Goal: Task Accomplishment & Management: Use online tool/utility

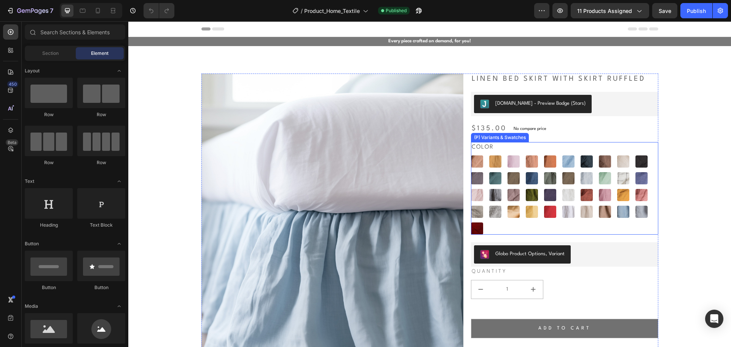
click at [511, 147] on div "Color Almost Apricot Almost Apricot Amber Yellow Amber Yellow Blushing Bride Bl…" at bounding box center [564, 188] width 187 height 92
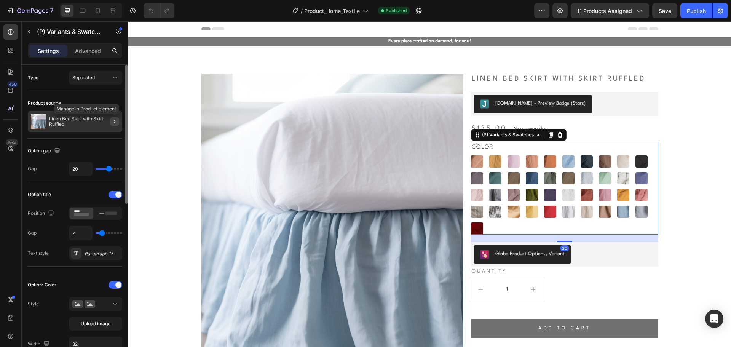
click at [115, 119] on icon "button" at bounding box center [114, 121] width 6 height 6
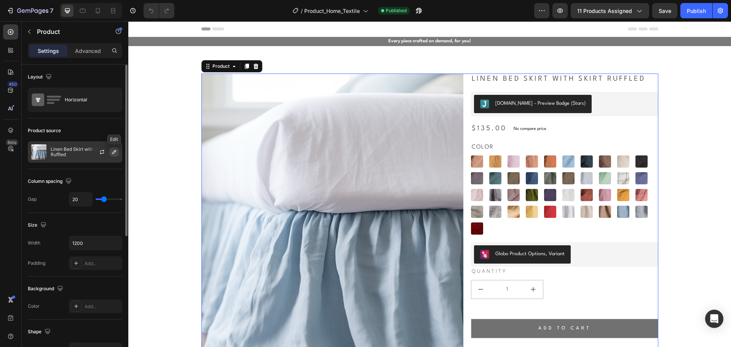
click at [114, 151] on icon "button" at bounding box center [114, 152] width 4 height 4
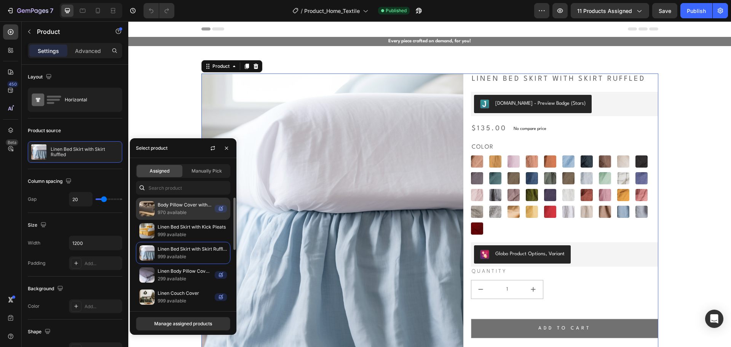
click at [193, 209] on p "970 available" at bounding box center [185, 213] width 54 height 8
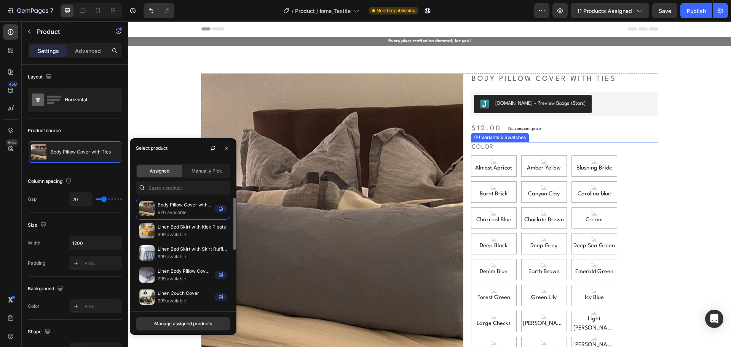
click at [538, 149] on div "color Almost Apricot Almost Apricot Almost Apricot Amber Yellow Amber Yellow Am…" at bounding box center [564, 327] width 187 height 371
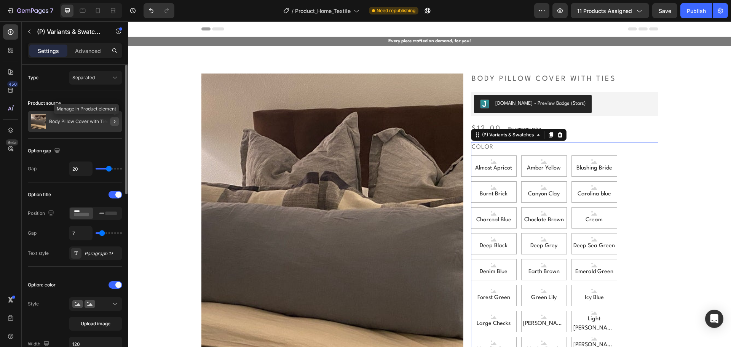
click at [113, 124] on icon "button" at bounding box center [114, 121] width 6 height 6
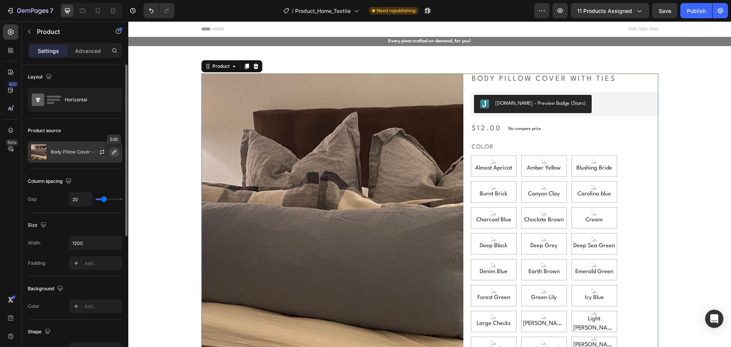
click at [116, 149] on icon "button" at bounding box center [114, 152] width 6 height 6
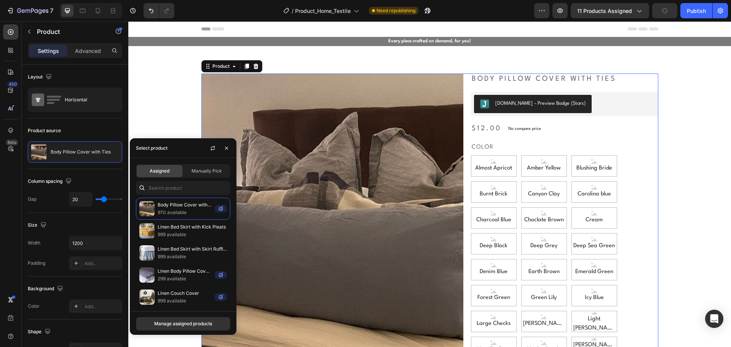
click at [166, 169] on span "Assigned" at bounding box center [160, 170] width 20 height 7
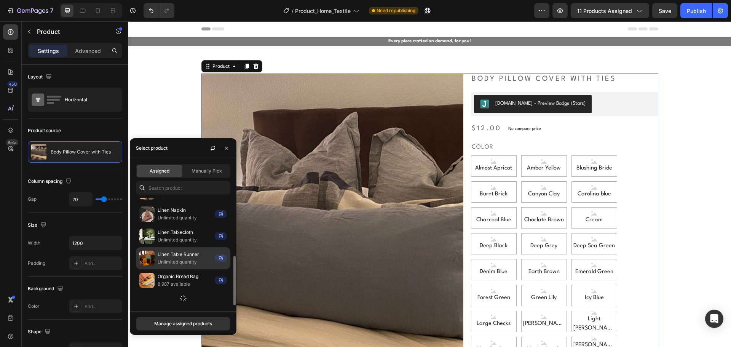
scroll to position [135, 0]
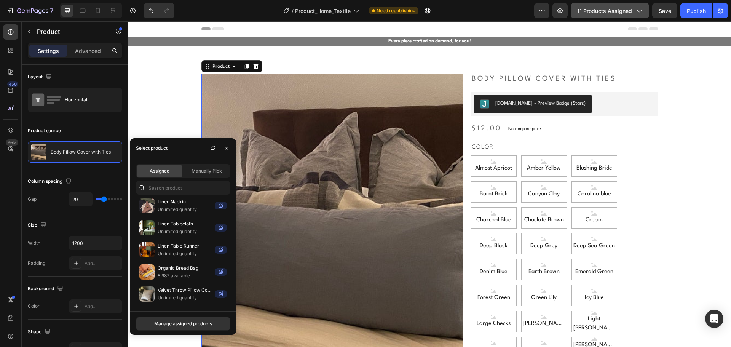
click at [606, 10] on span "11 products assigned" at bounding box center [604, 11] width 55 height 8
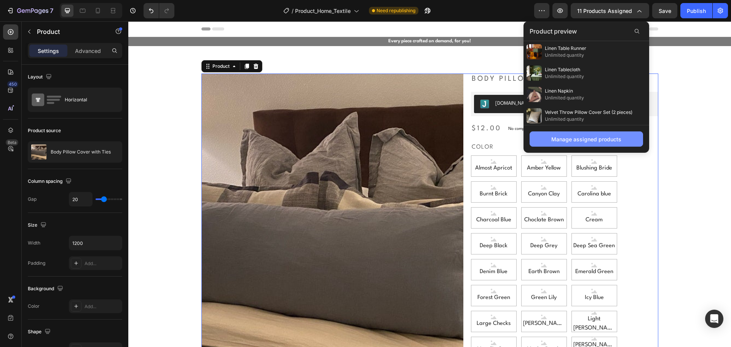
click at [572, 139] on div "Manage assigned products" at bounding box center [586, 139] width 70 height 8
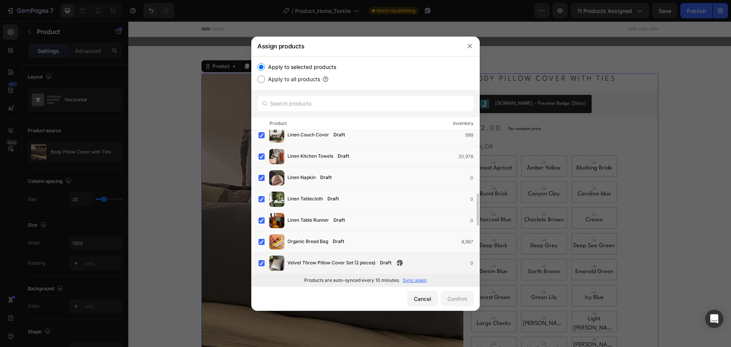
scroll to position [320, 0]
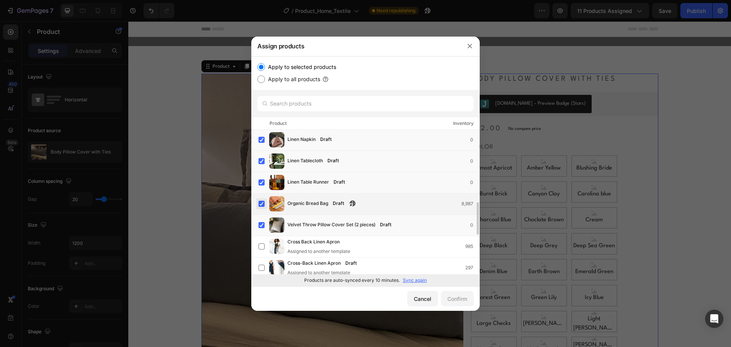
click at [262, 207] on label at bounding box center [261, 204] width 6 height 6
click at [258, 180] on label at bounding box center [261, 182] width 6 height 6
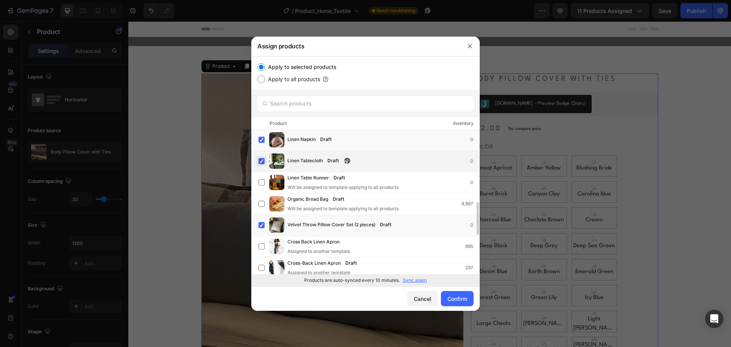
click at [263, 158] on label at bounding box center [261, 161] width 6 height 6
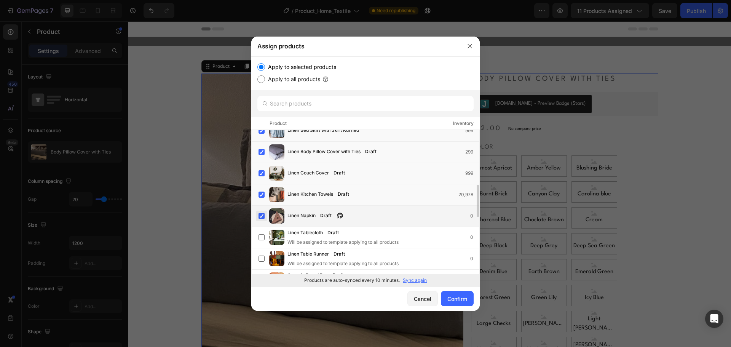
click at [260, 219] on label at bounding box center [261, 216] width 6 height 6
click at [261, 189] on div "Linen Kitchen Towels Draft 20,978" at bounding box center [368, 194] width 221 height 15
click at [259, 170] on label at bounding box center [261, 173] width 6 height 6
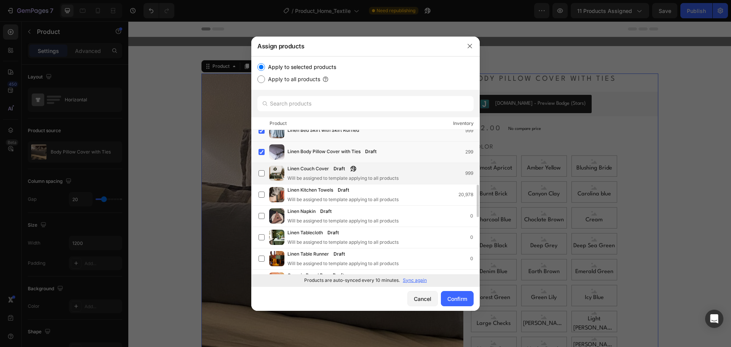
scroll to position [168, 0]
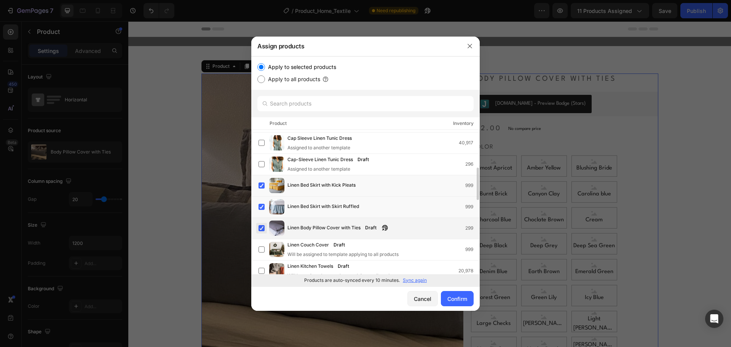
click at [261, 230] on label at bounding box center [261, 228] width 6 height 6
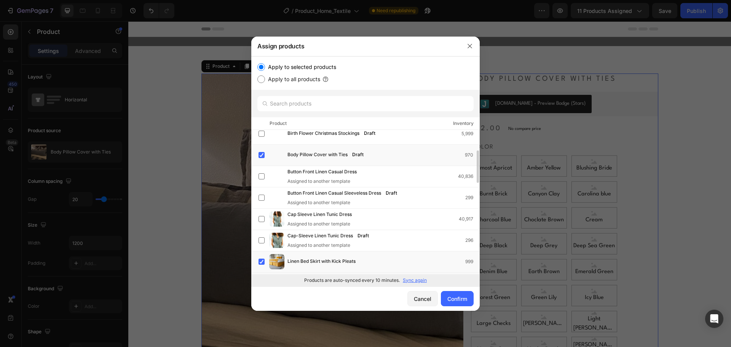
scroll to position [16, 0]
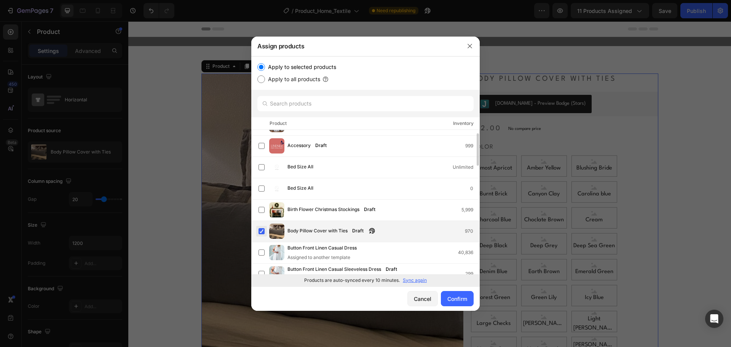
click at [260, 231] on label at bounding box center [261, 231] width 6 height 6
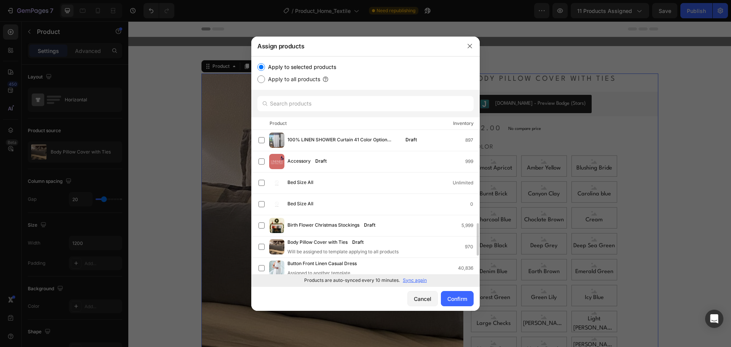
scroll to position [152, 0]
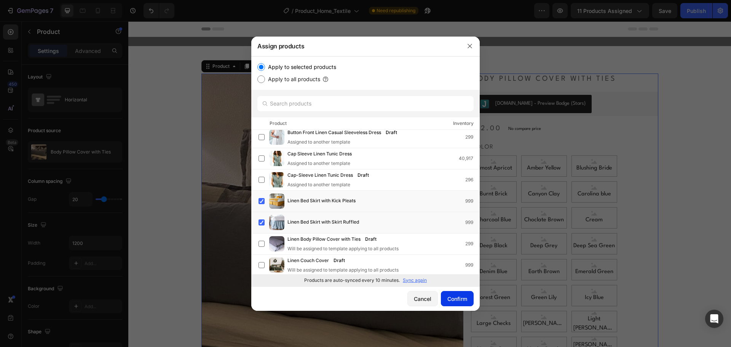
click at [452, 299] on div "Confirm" at bounding box center [457, 299] width 20 height 8
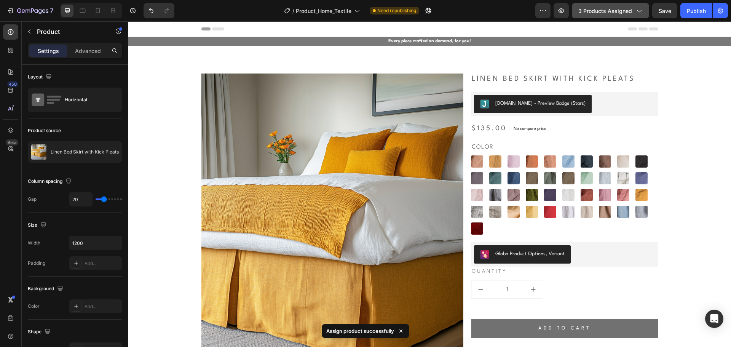
click at [617, 7] on span "3 products assigned" at bounding box center [605, 11] width 54 height 8
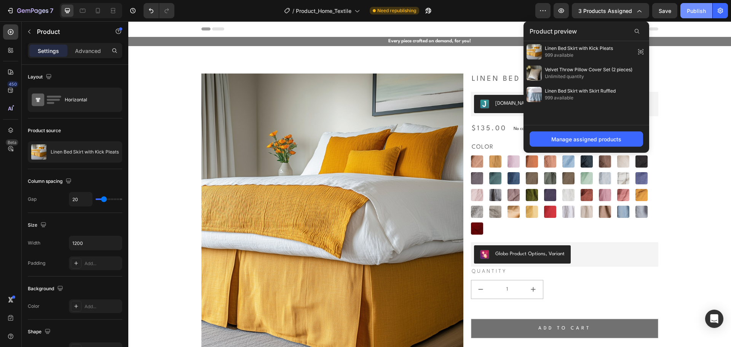
click at [697, 12] on div "Publish" at bounding box center [695, 11] width 19 height 8
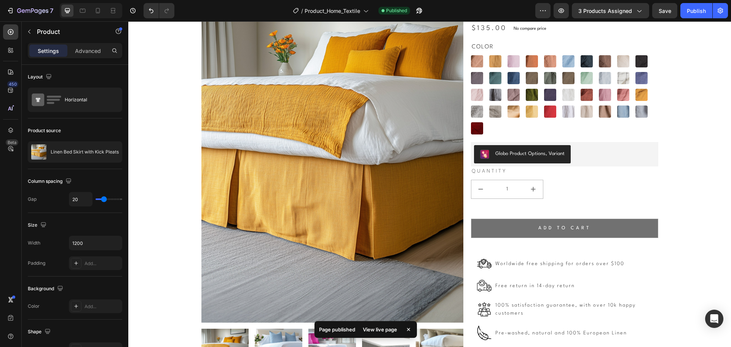
scroll to position [0, 0]
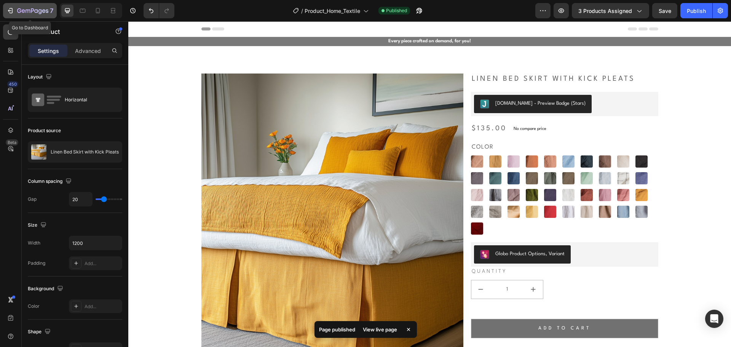
click at [21, 8] on div "7" at bounding box center [35, 10] width 36 height 9
